Goal: Task Accomplishment & Management: Use online tool/utility

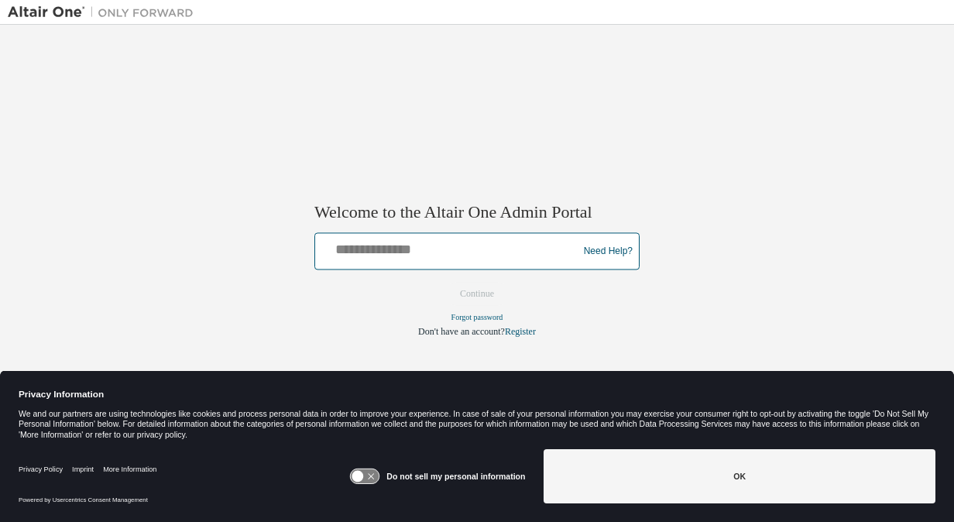
click at [393, 257] on input "text" at bounding box center [448, 248] width 255 height 22
type input "**********"
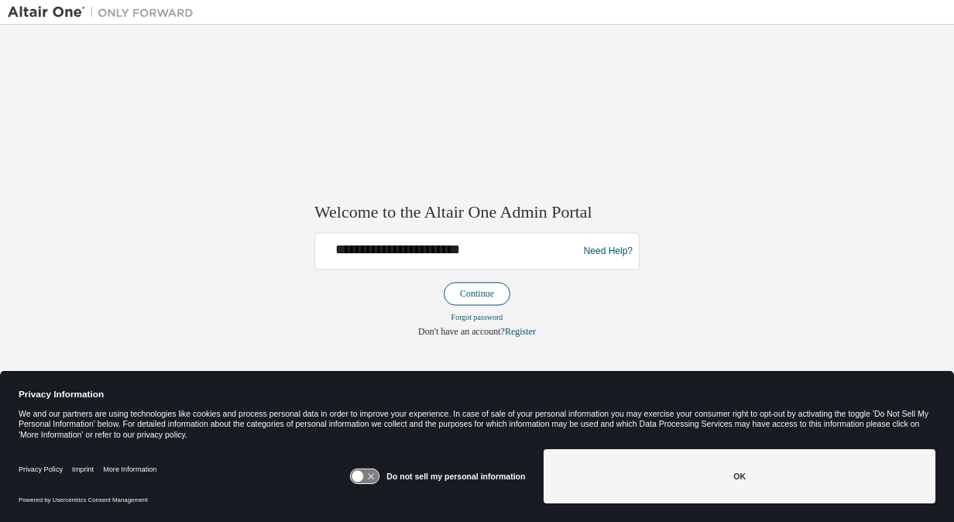
click at [471, 299] on button "Continue" at bounding box center [476, 294] width 67 height 23
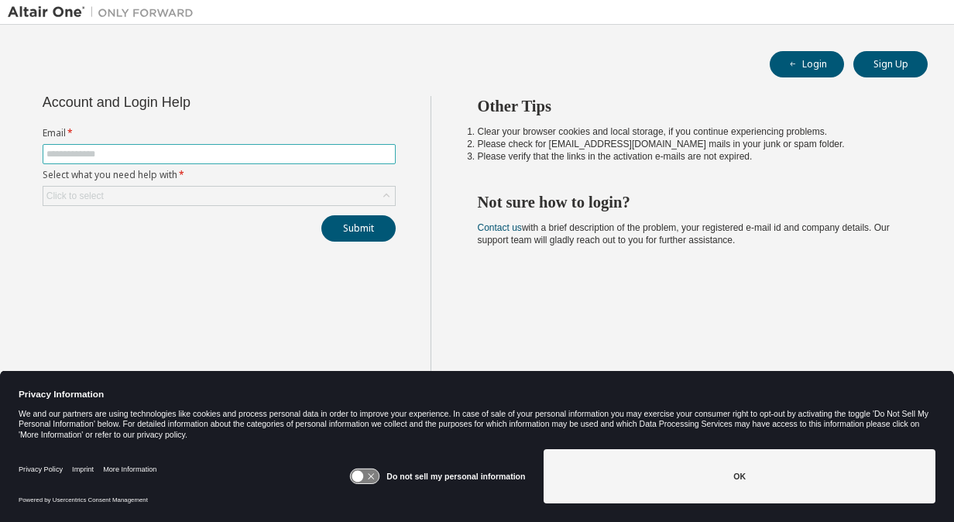
click at [313, 149] on input "text" at bounding box center [218, 154] width 345 height 12
type input "**********"
click at [300, 187] on div "Click to select" at bounding box center [218, 196] width 351 height 19
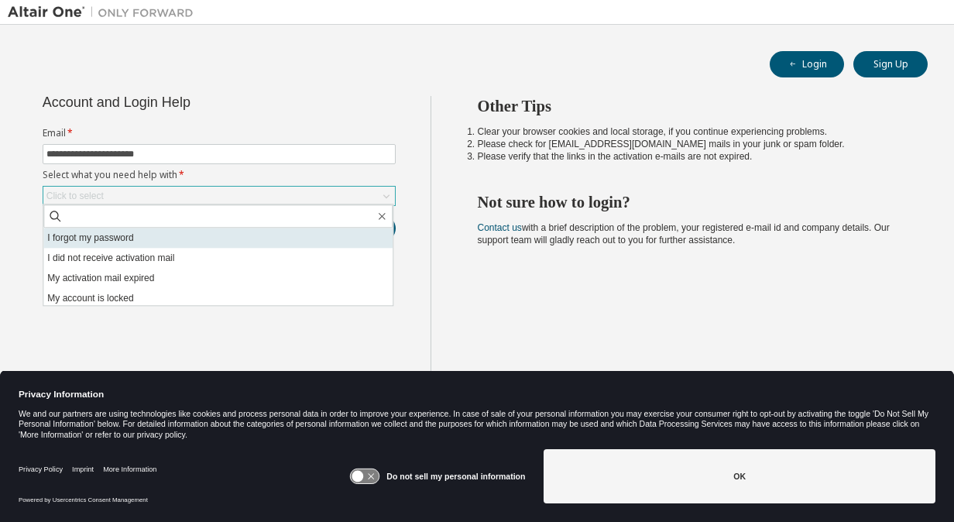
click at [259, 238] on li "I forgot my password" at bounding box center [217, 238] width 349 height 20
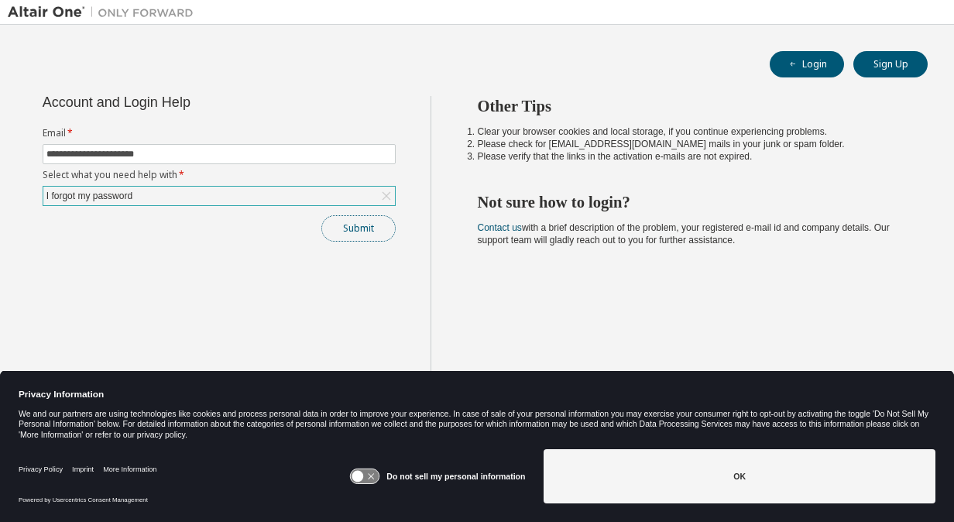
click at [351, 225] on button "Submit" at bounding box center [358, 228] width 74 height 26
click at [265, 189] on div "I forgot my password" at bounding box center [218, 196] width 351 height 19
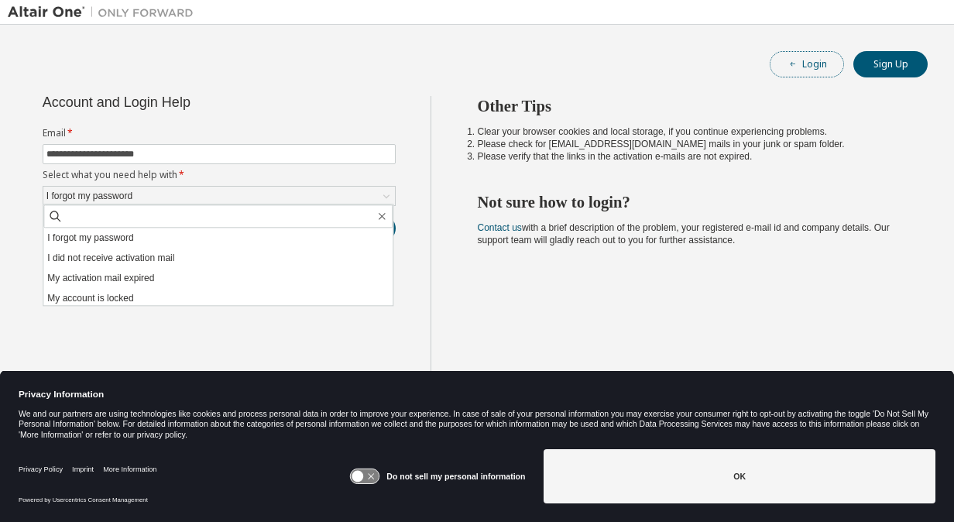
click at [789, 67] on icon "button" at bounding box center [792, 64] width 9 height 9
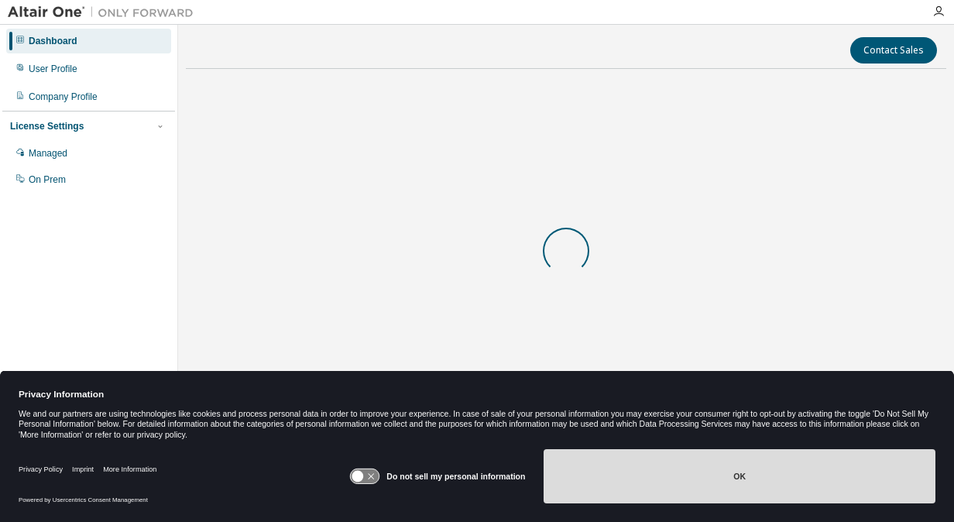
click at [646, 462] on button "OK" at bounding box center [739, 476] width 392 height 54
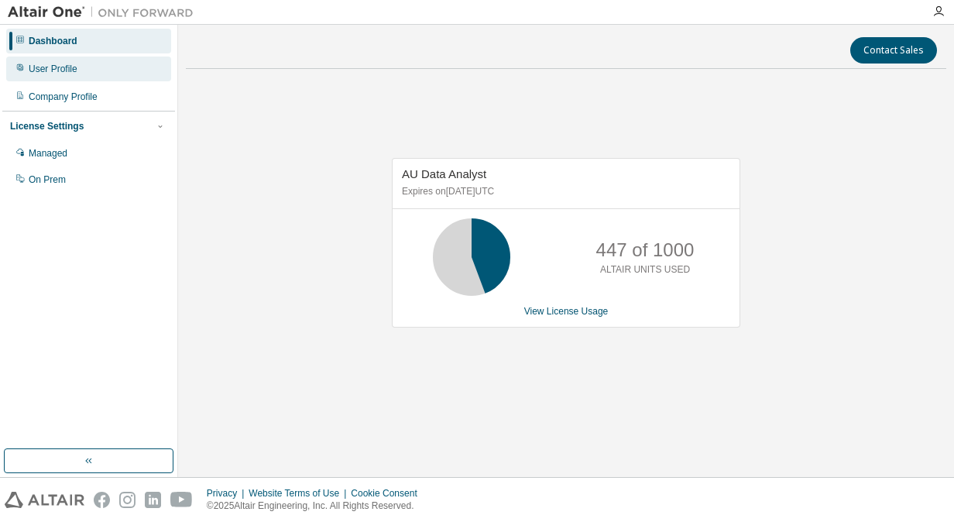
click at [60, 63] on div "User Profile" at bounding box center [53, 69] width 49 height 12
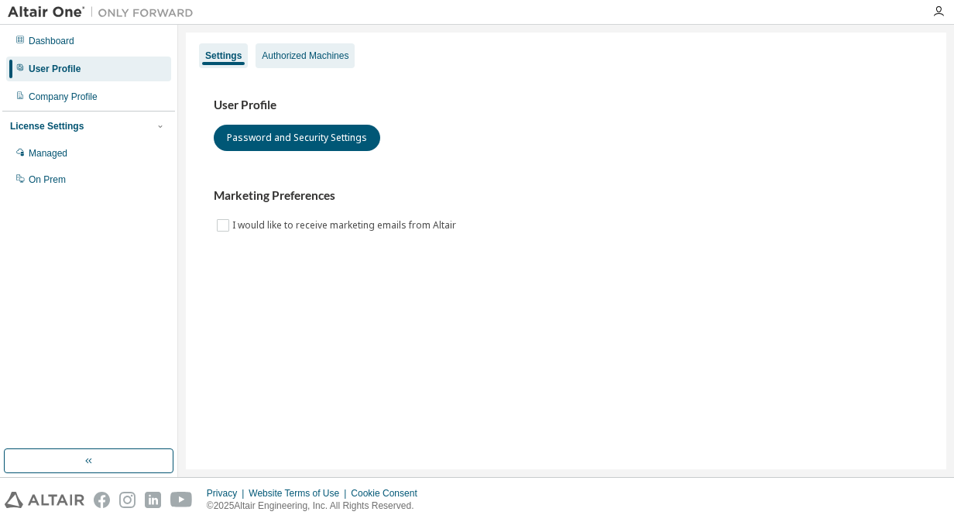
click at [296, 61] on div "Authorized Machines" at bounding box center [305, 56] width 87 height 12
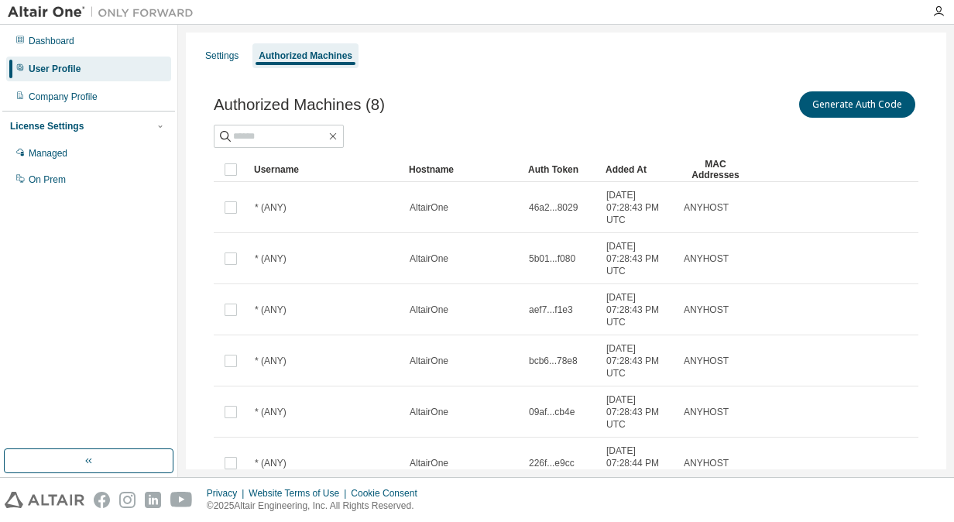
click at [144, 303] on div "Dashboard User Profile Company Profile License Settings Managed On Prem" at bounding box center [88, 237] width 173 height 420
click at [837, 96] on button "Generate Auth Code" at bounding box center [857, 104] width 116 height 26
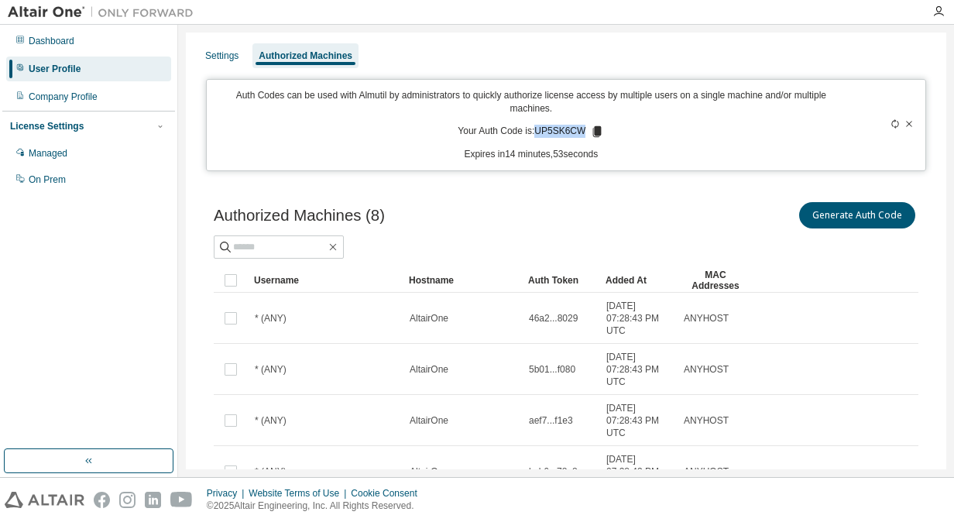
drag, startPoint x: 534, startPoint y: 130, endPoint x: 579, endPoint y: 133, distance: 45.0
click at [579, 133] on p "Your Auth Code is: UP5SK6CW" at bounding box center [530, 132] width 146 height 14
drag, startPoint x: 579, startPoint y: 133, endPoint x: 568, endPoint y: 132, distance: 10.9
click at [568, 132] on p "Your Auth Code is: UP5SK6CW" at bounding box center [530, 132] width 146 height 14
copy p "UP5SK6CW"
